Goal: Check status: Check status

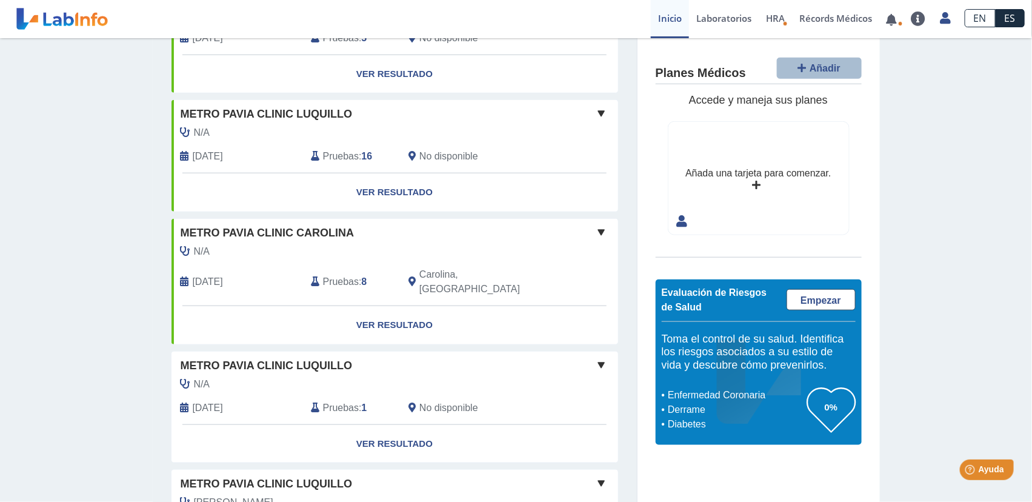
scroll to position [424, 0]
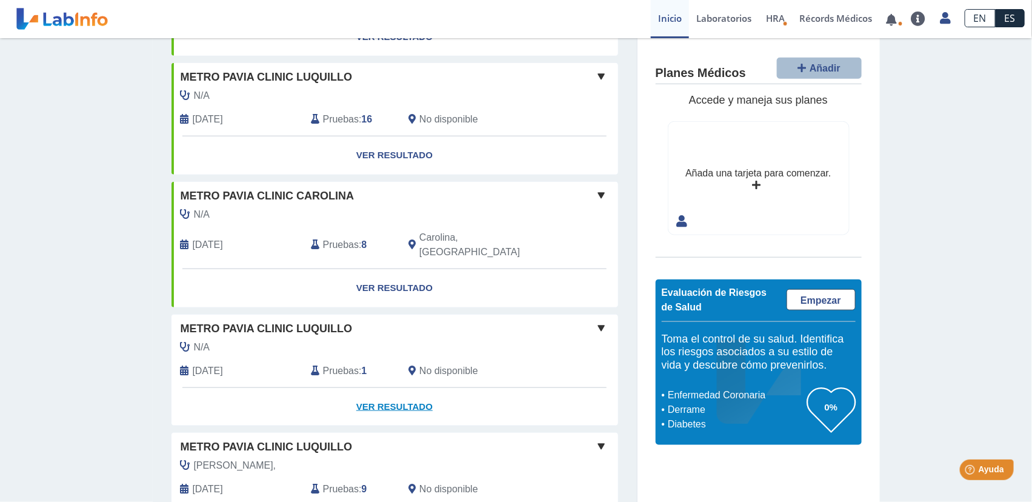
click at [392, 396] on link "Ver Resultado" at bounding box center [395, 407] width 447 height 38
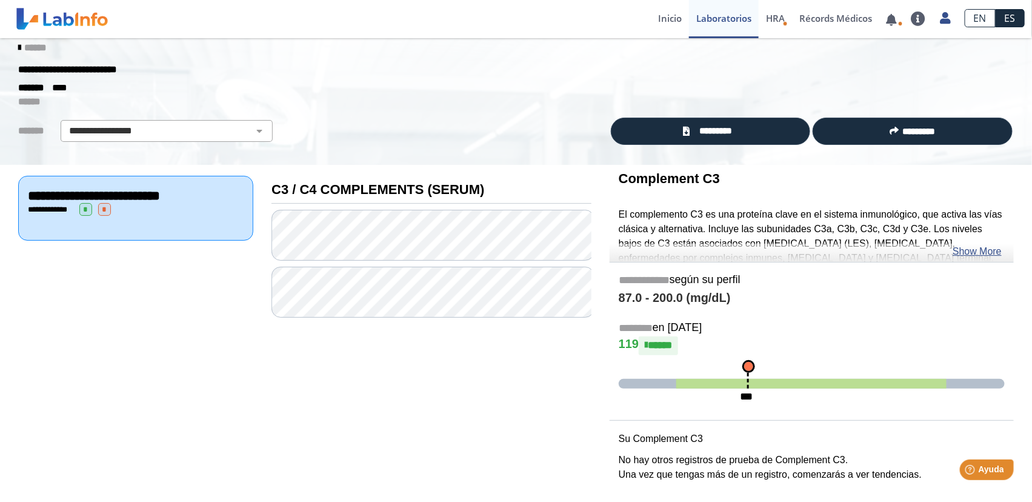
scroll to position [17, 0]
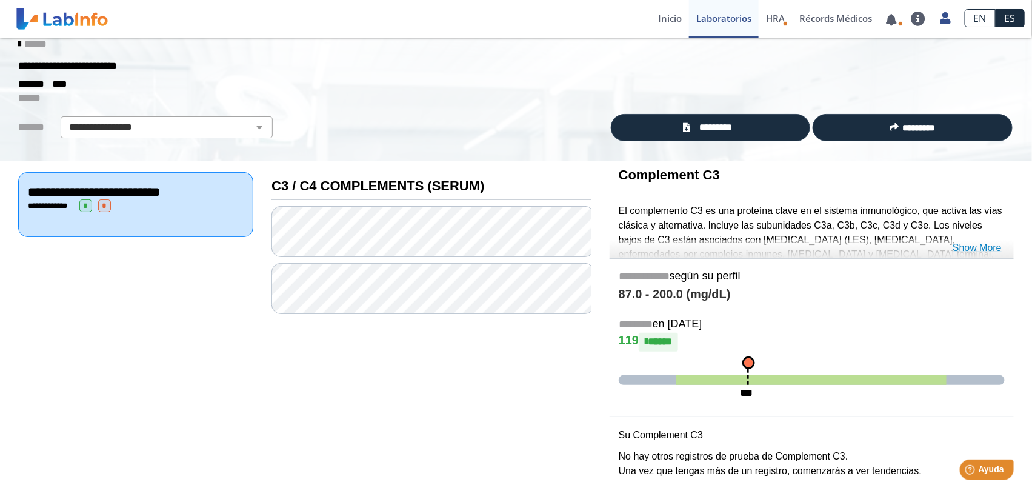
click at [963, 252] on link "Show More" at bounding box center [977, 248] width 49 height 15
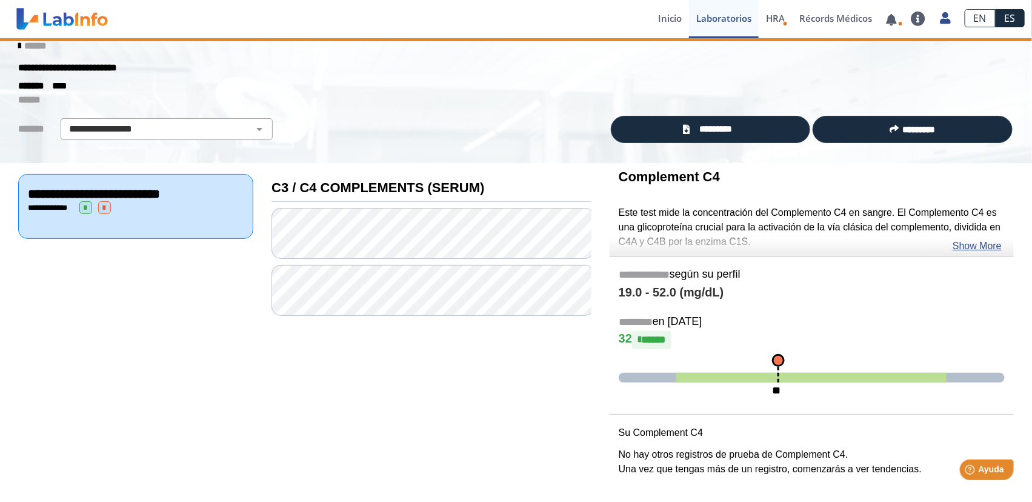
scroll to position [13, 0]
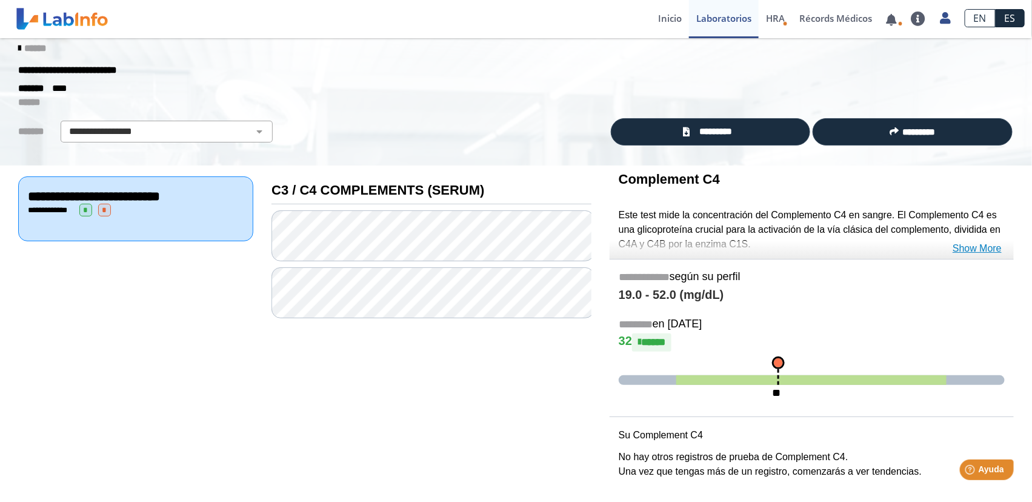
click at [968, 248] on link "Show More" at bounding box center [977, 248] width 49 height 15
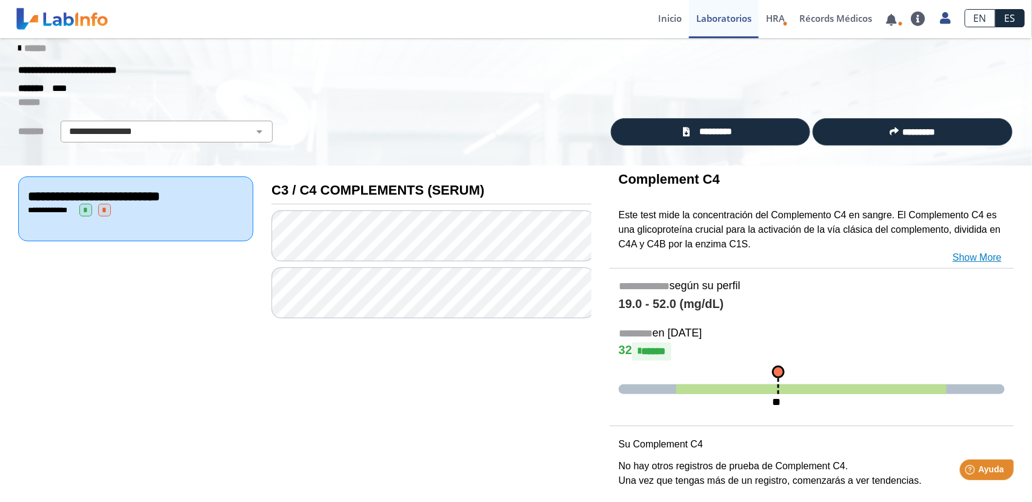
scroll to position [17, 0]
